Goal: Unclear

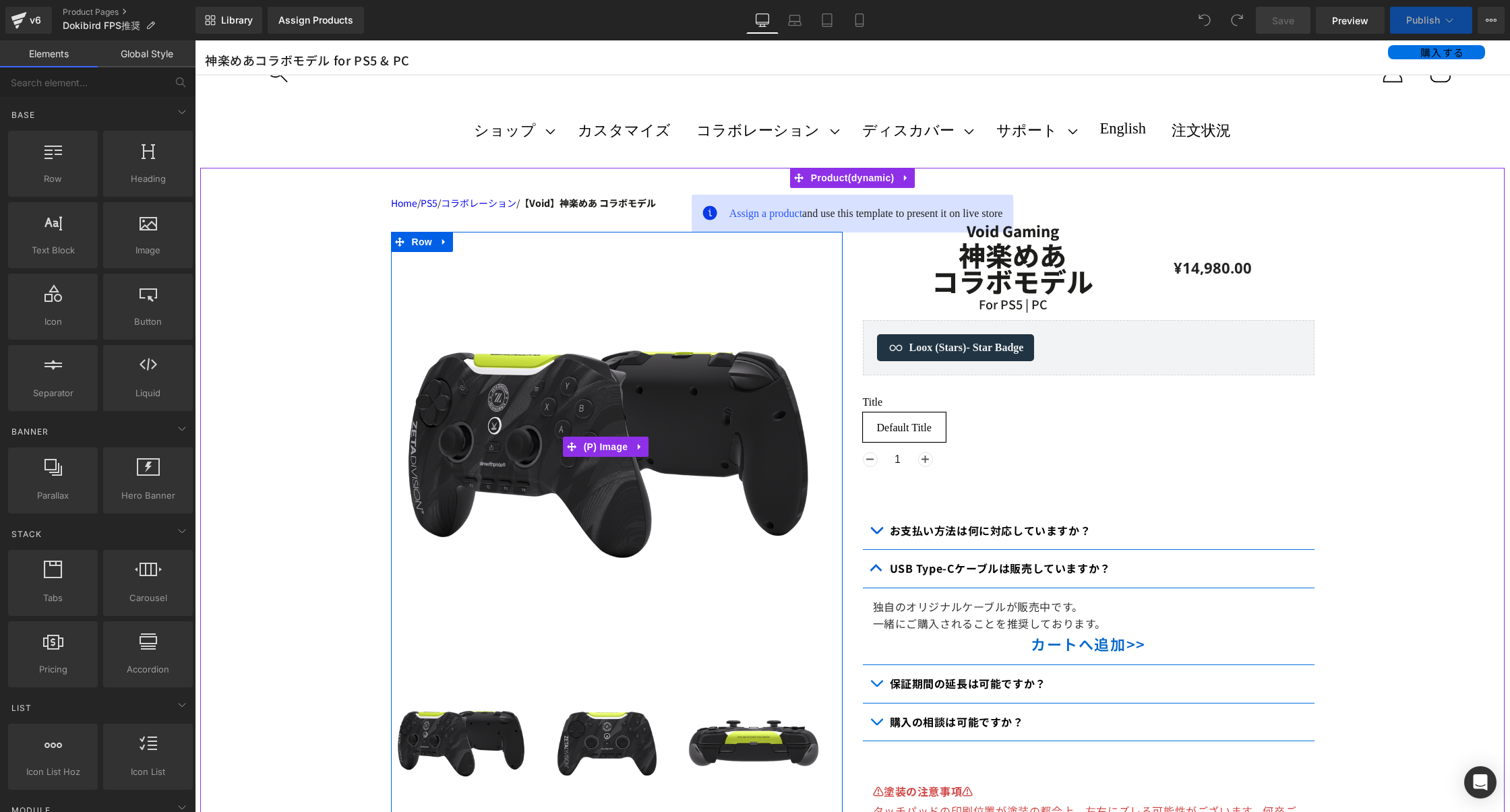
scroll to position [13, 0]
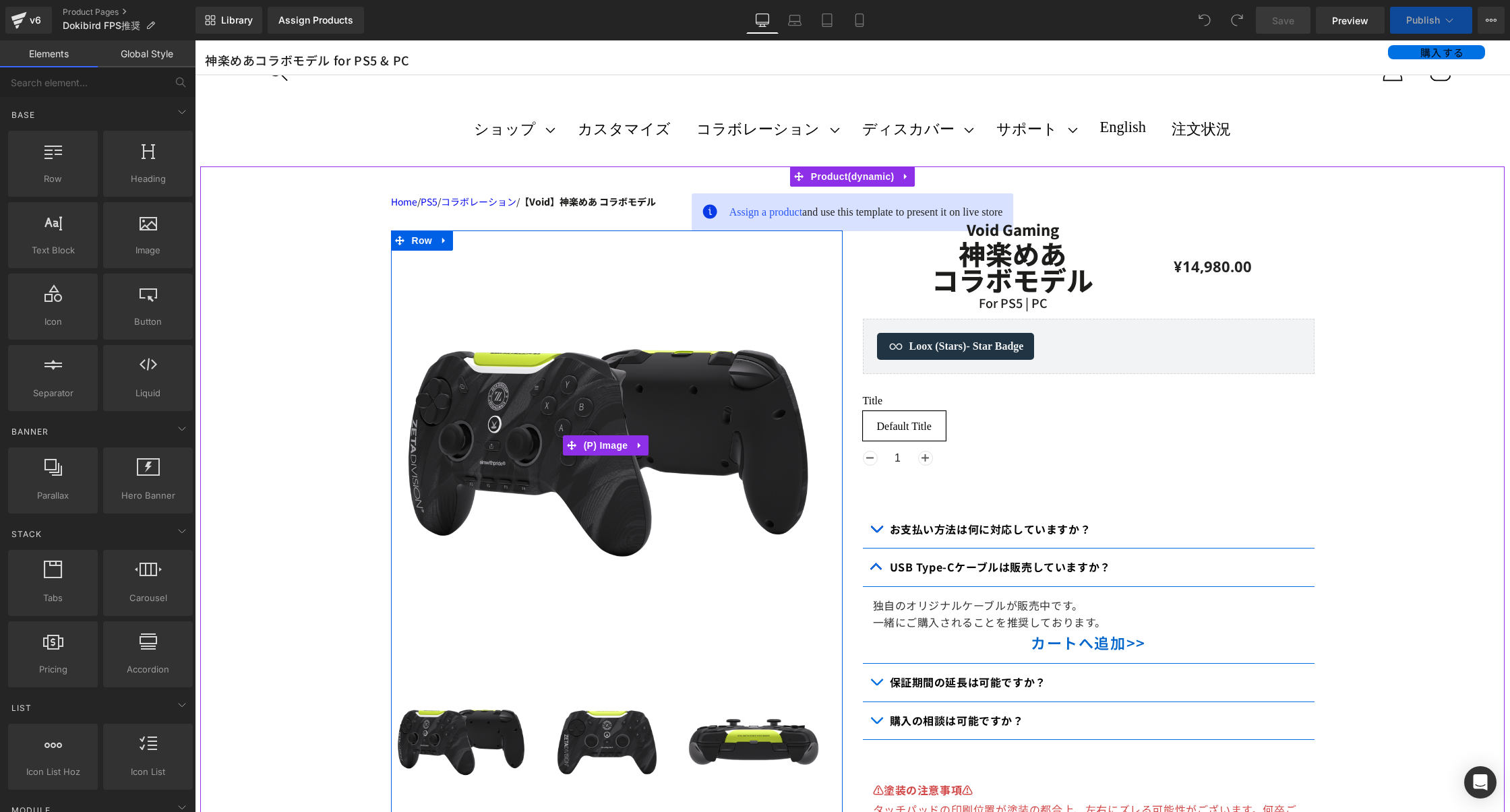
click at [657, 465] on img at bounding box center [605, 445] width 430 height 430
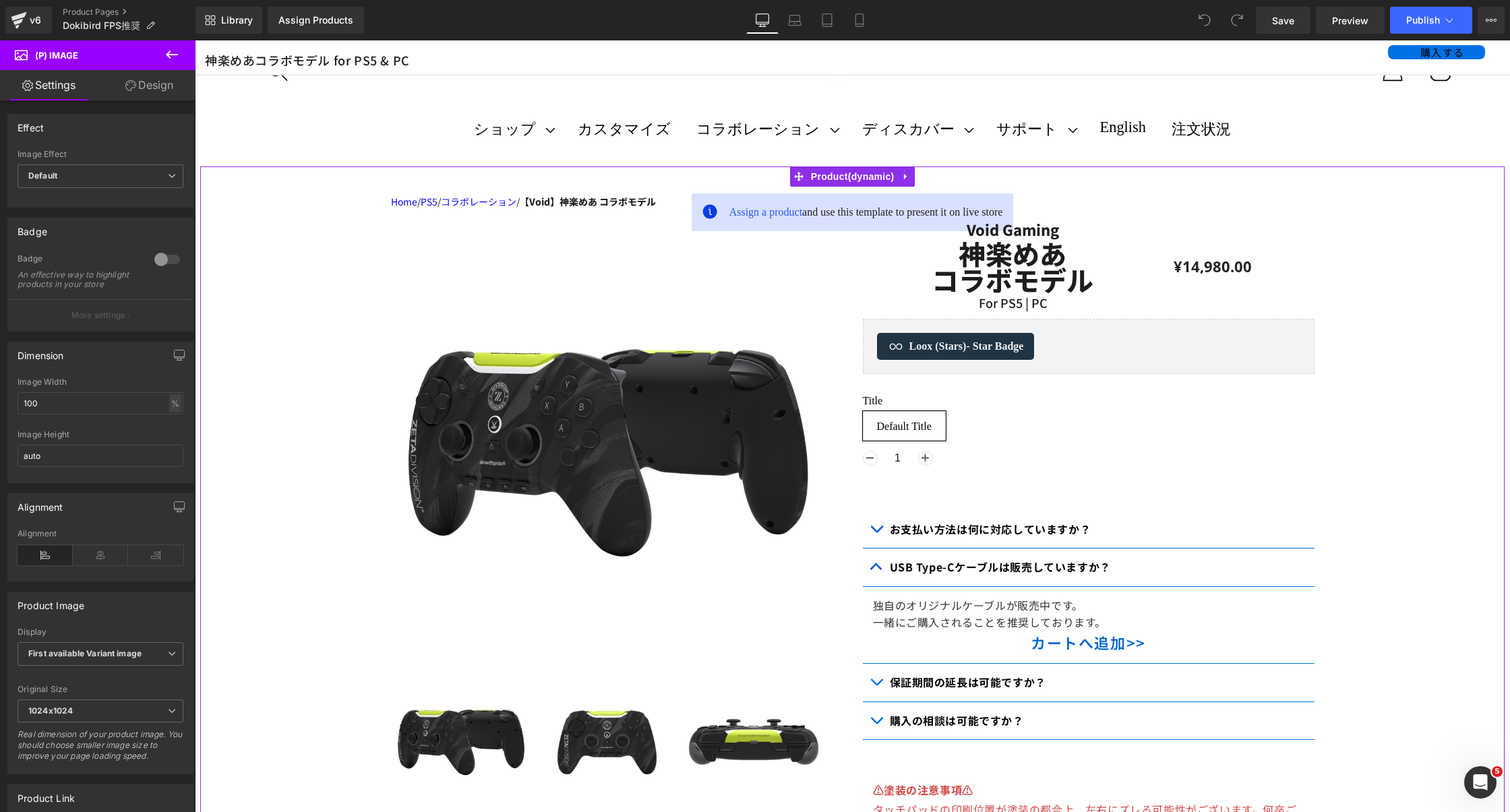
scroll to position [0, 0]
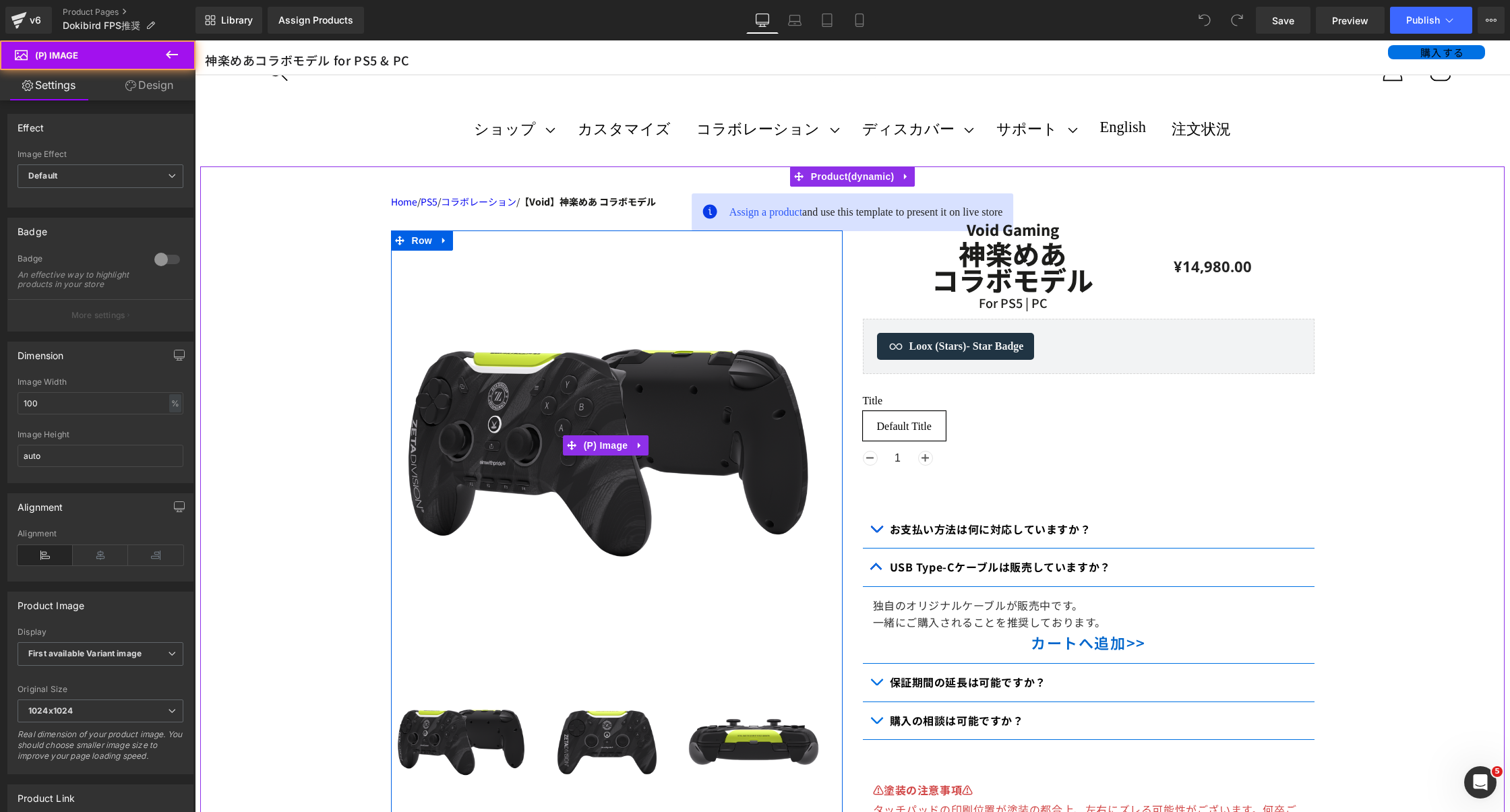
click at [488, 327] on img at bounding box center [605, 445] width 430 height 430
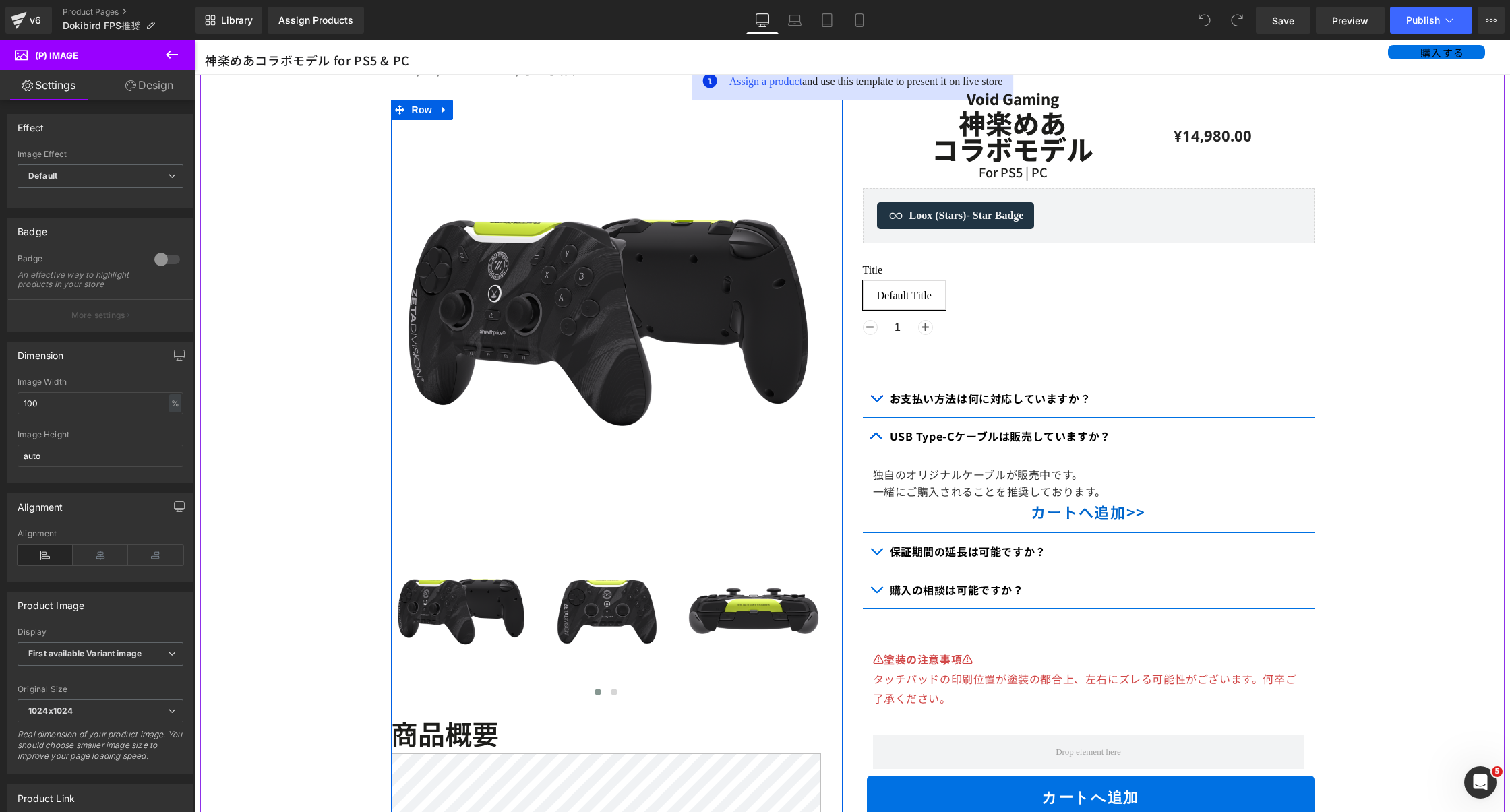
scroll to position [138, 0]
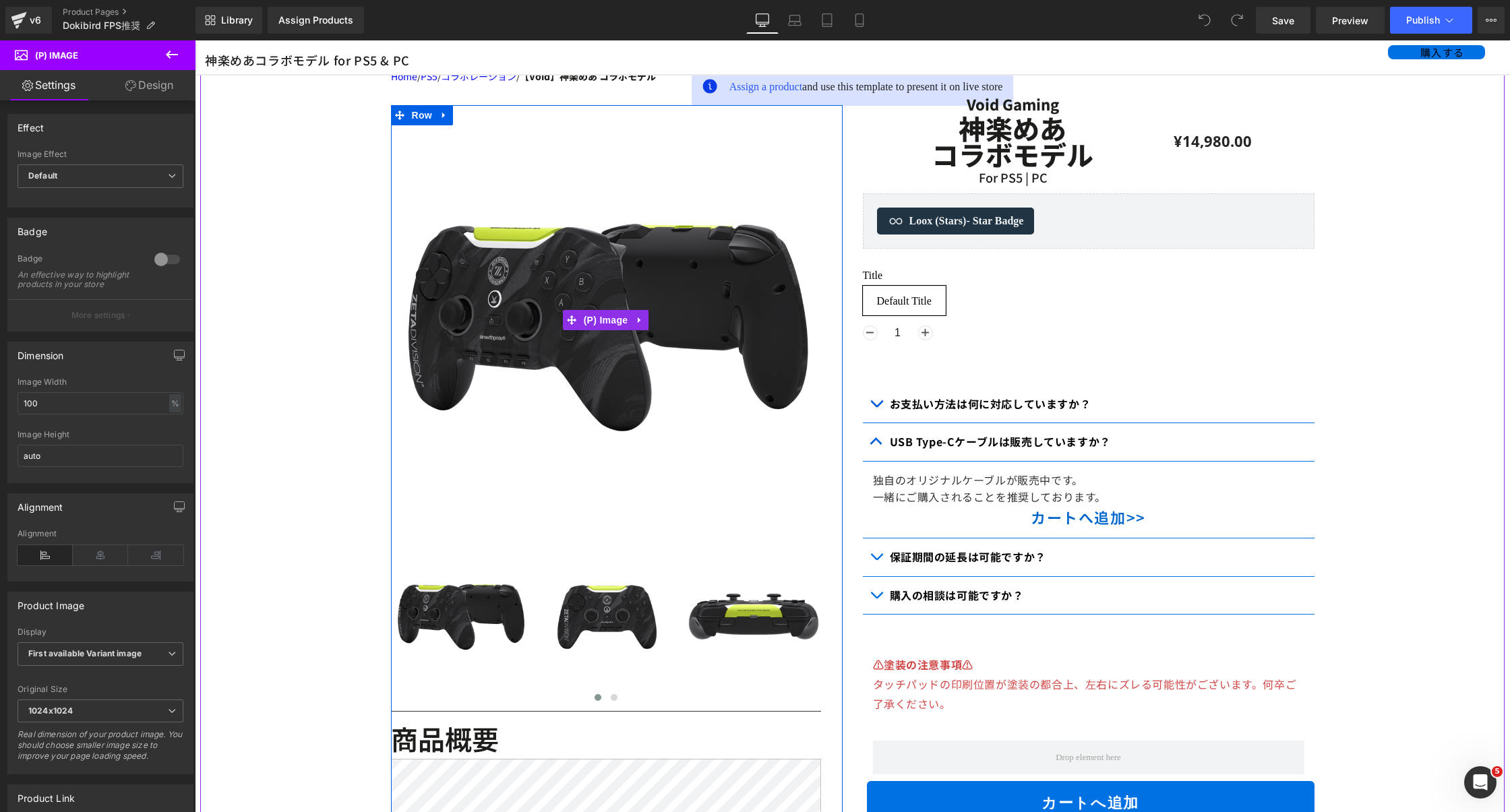
click at [625, 271] on img at bounding box center [605, 320] width 430 height 430
click at [502, 260] on img at bounding box center [605, 320] width 430 height 430
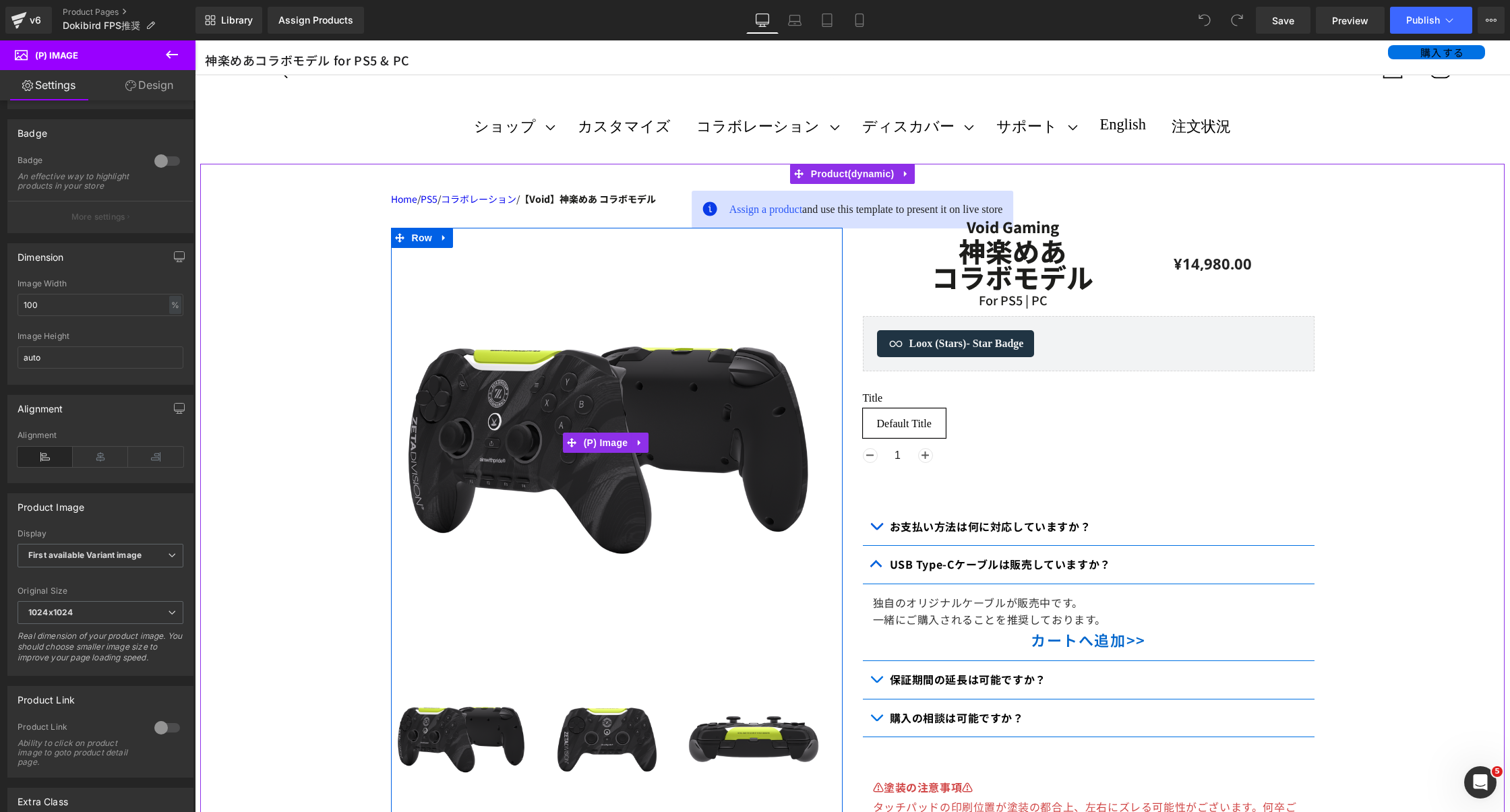
scroll to position [0, 0]
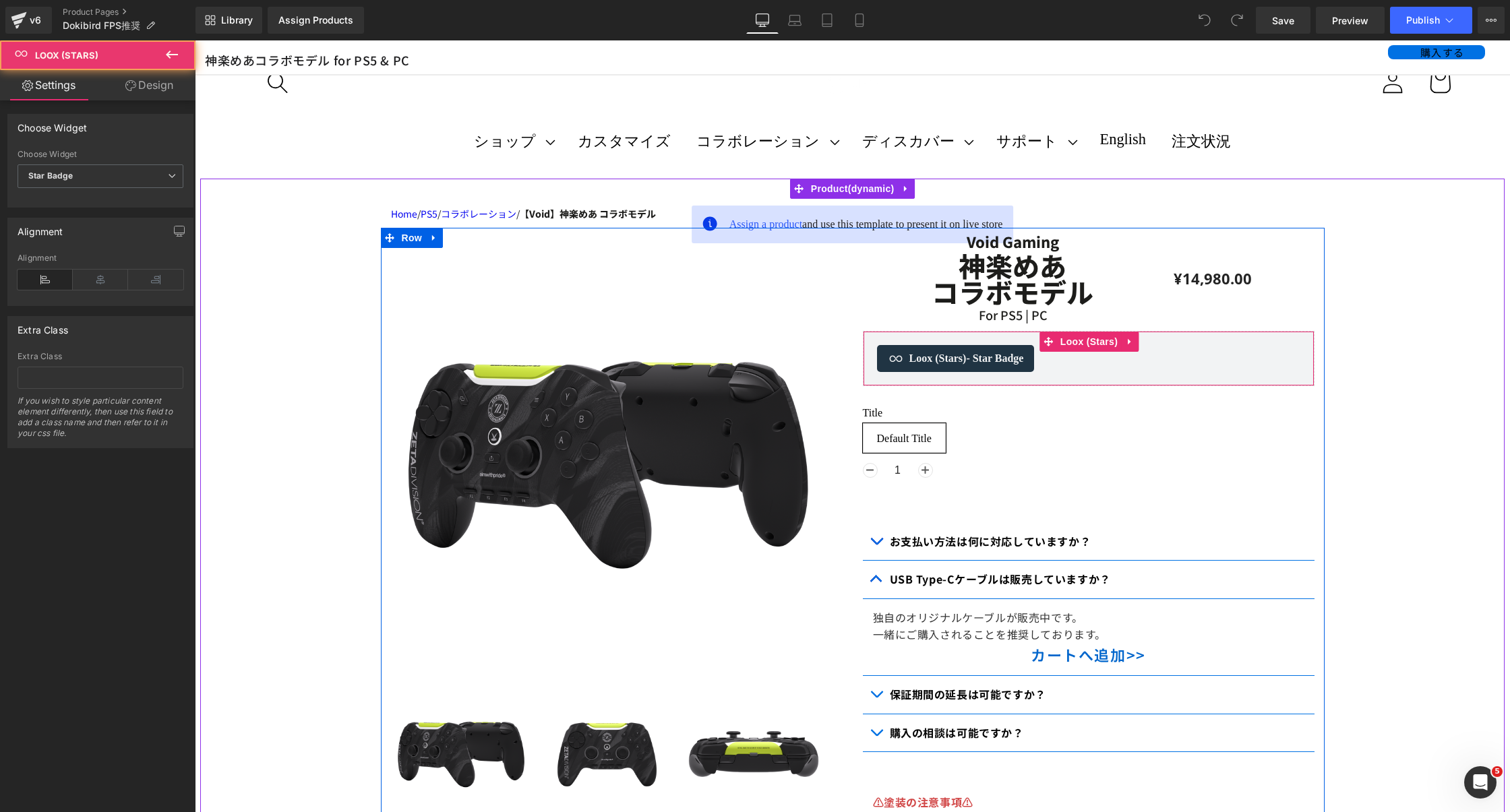
click at [1074, 369] on div "Loox (Stars) - Star Badge" at bounding box center [1088, 358] width 424 height 27
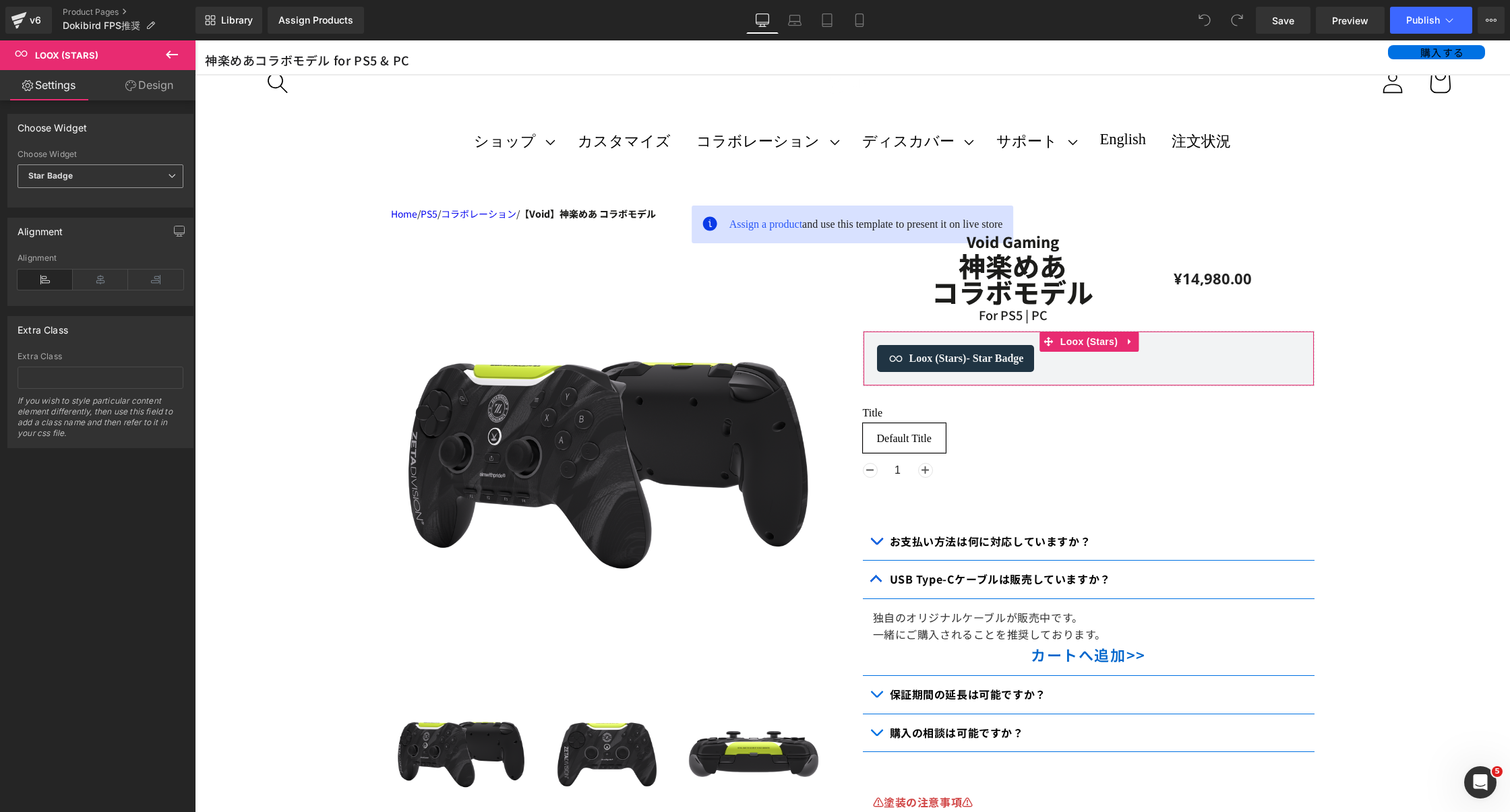
click at [135, 172] on span "Star Badge" at bounding box center [101, 176] width 166 height 23
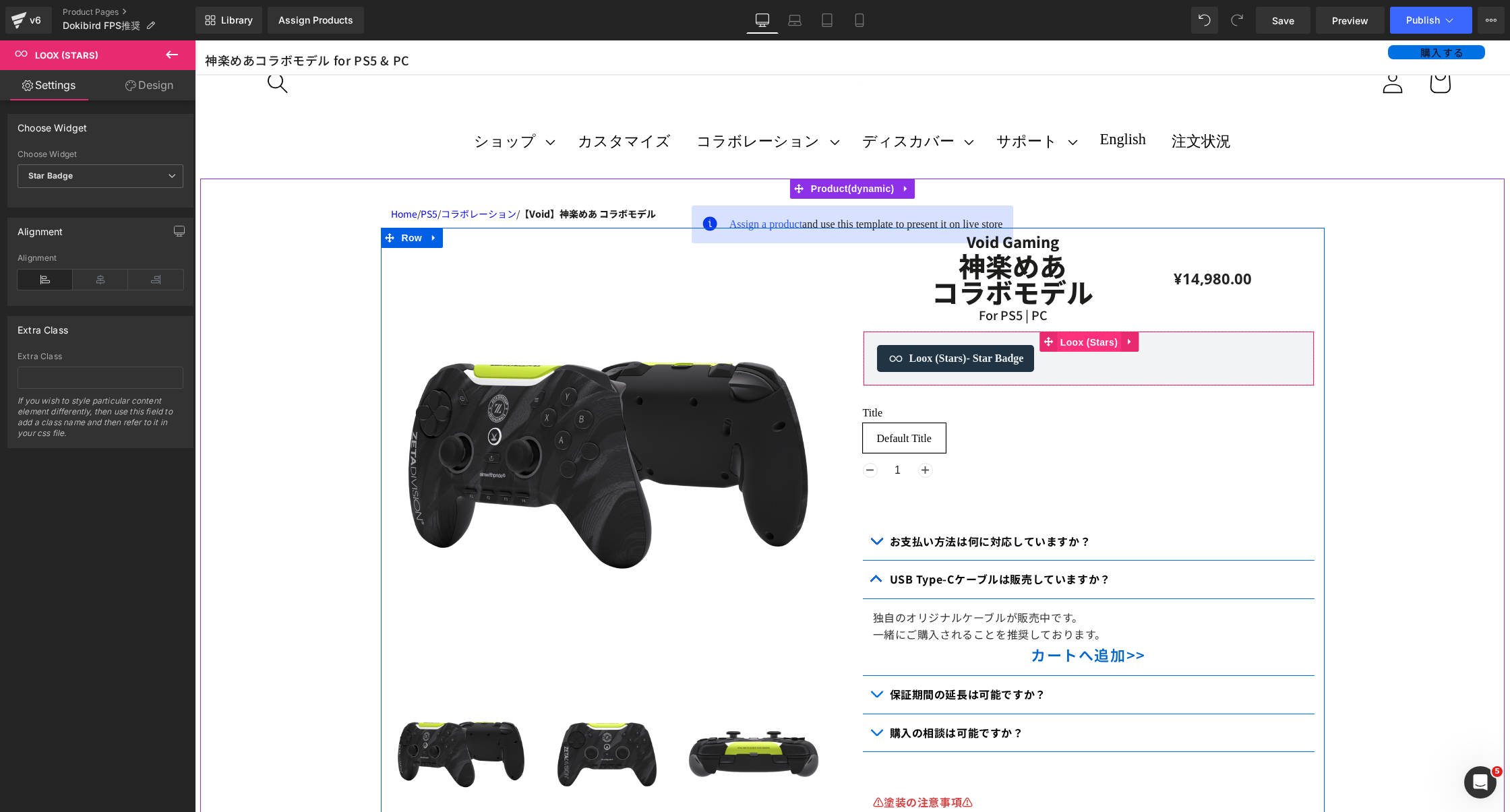
click at [1084, 344] on span "Loox (Stars)" at bounding box center [1089, 342] width 64 height 21
click at [1009, 378] on div "Loox (Stars) - Star Badge Loox (Stars)" at bounding box center [1087, 358] width 451 height 55
click at [912, 366] on span "Loox (Stars) - Star Badge" at bounding box center [967, 358] width 114 height 16
